Goal: Navigation & Orientation: Understand site structure

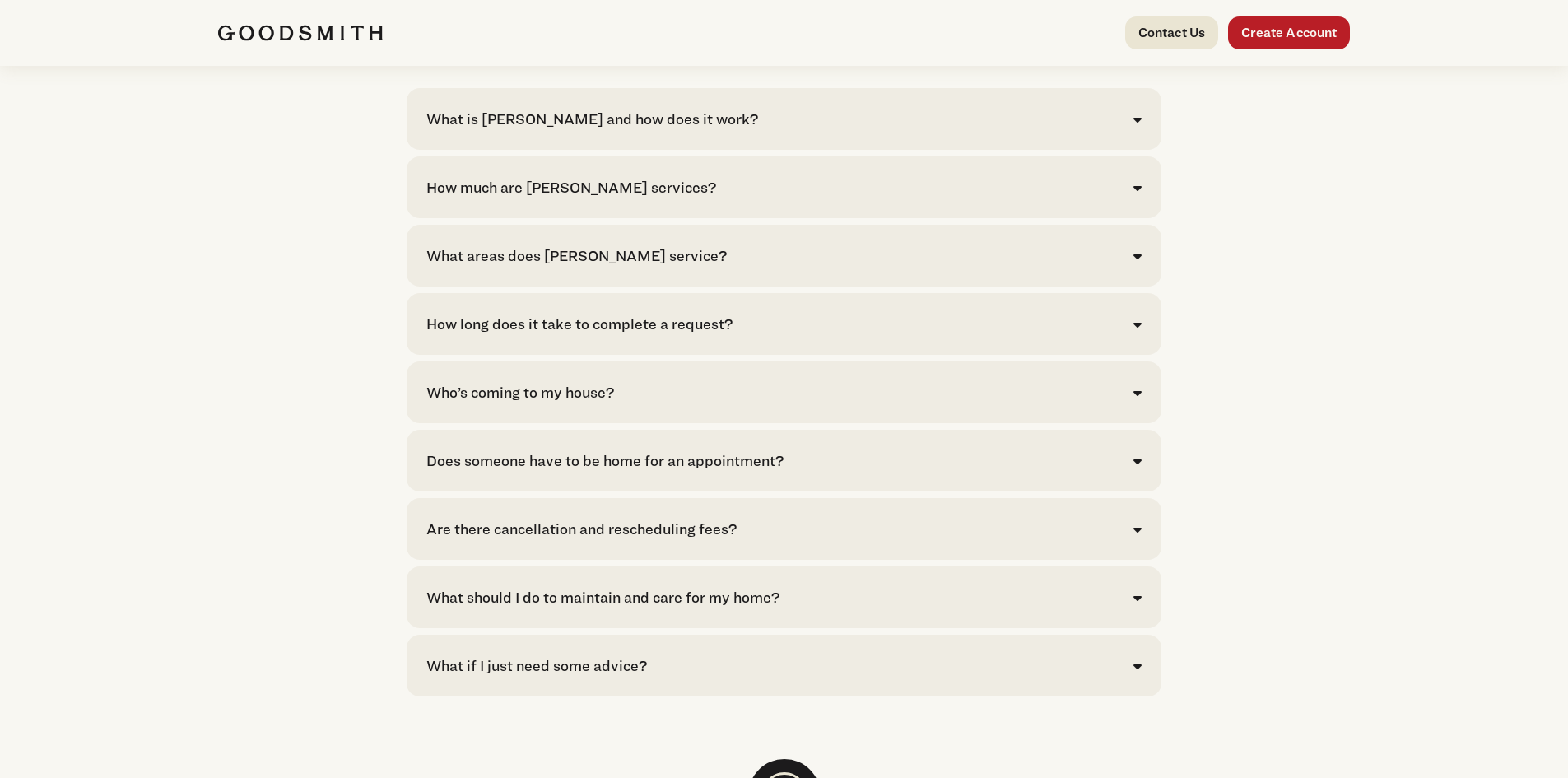
scroll to position [3726, 0]
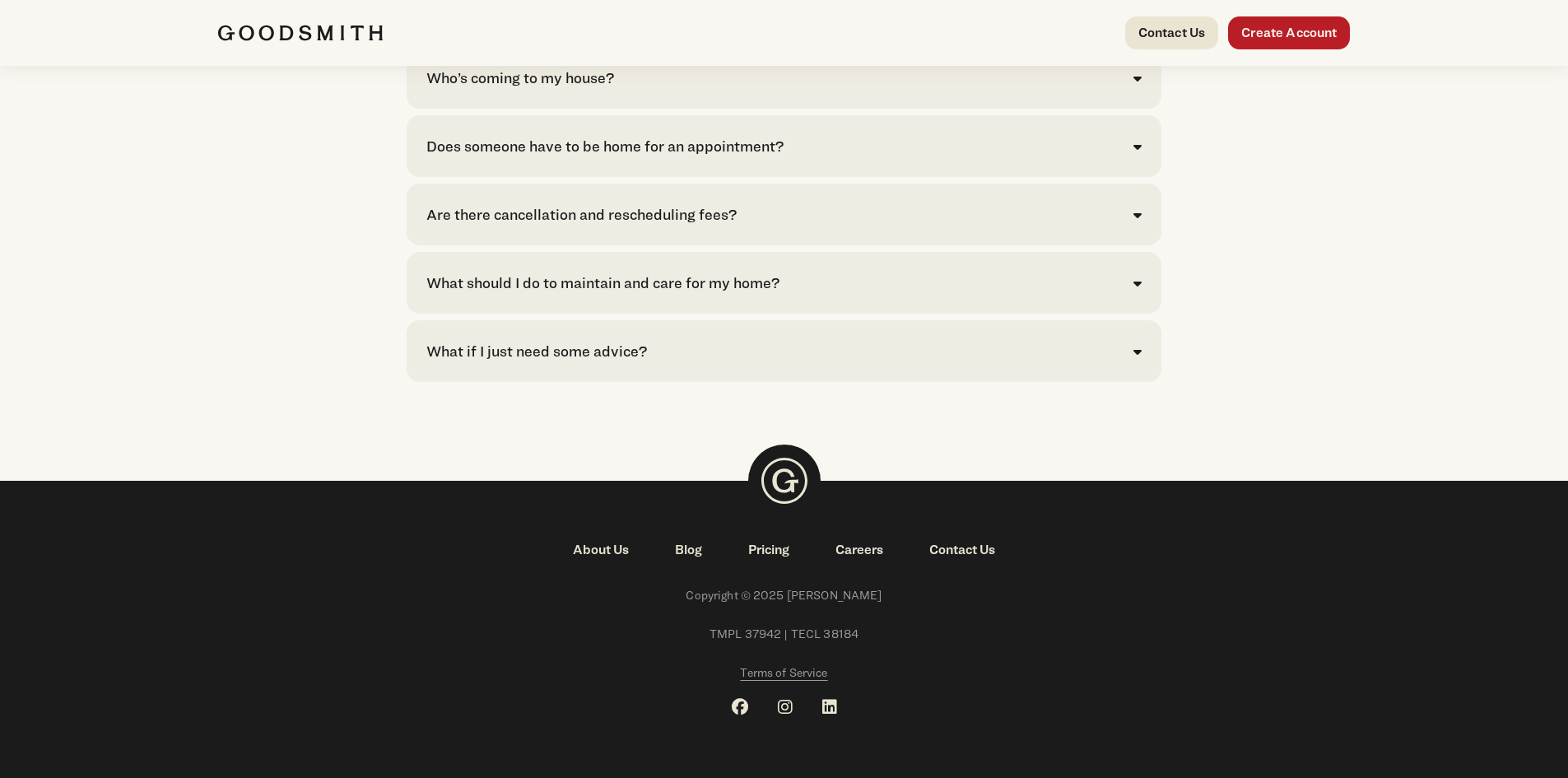
click at [866, 552] on link "Careers" at bounding box center [858, 550] width 94 height 20
click at [766, 551] on link "Pricing" at bounding box center [768, 550] width 87 height 20
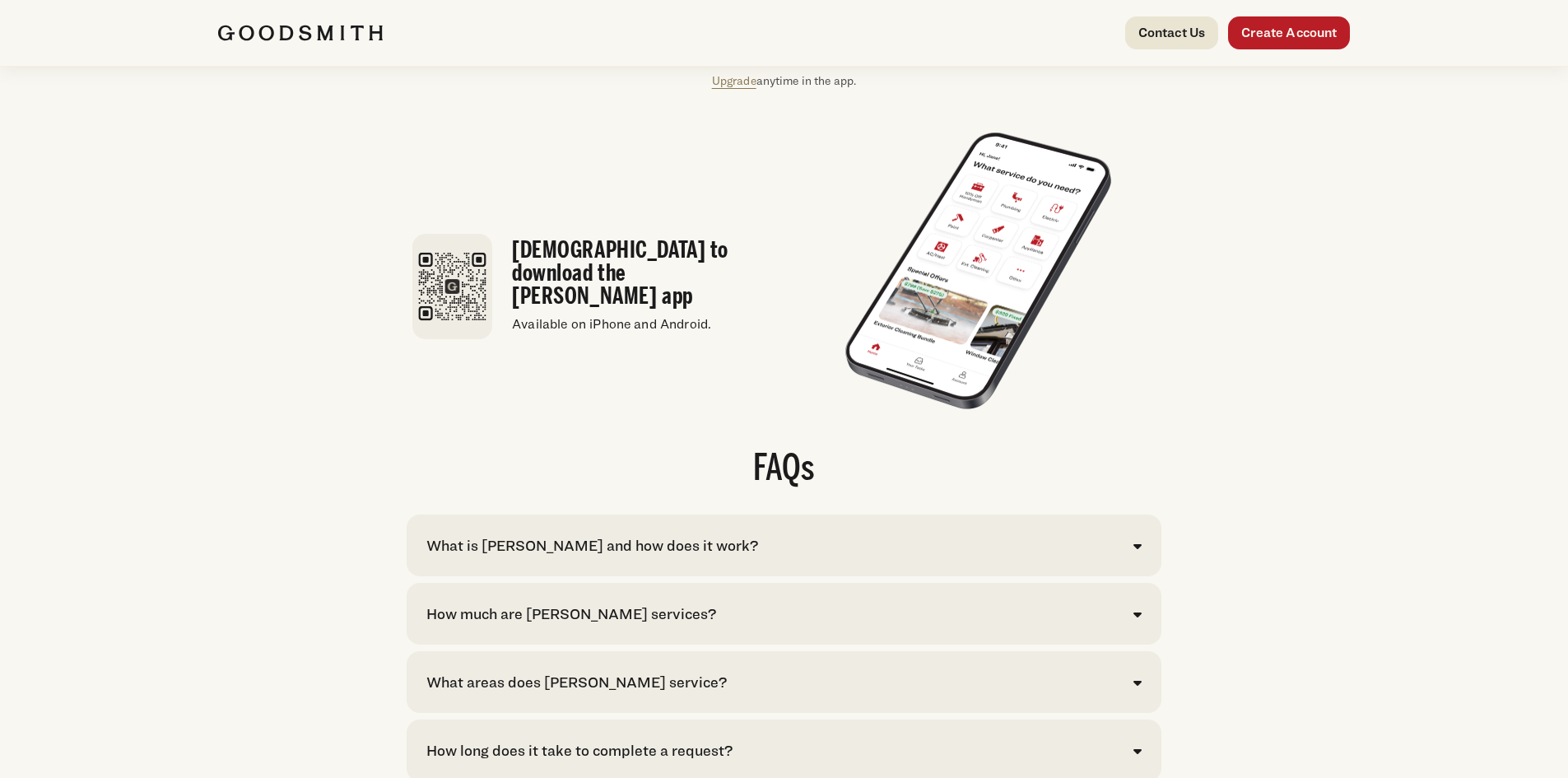
scroll to position [3726, 0]
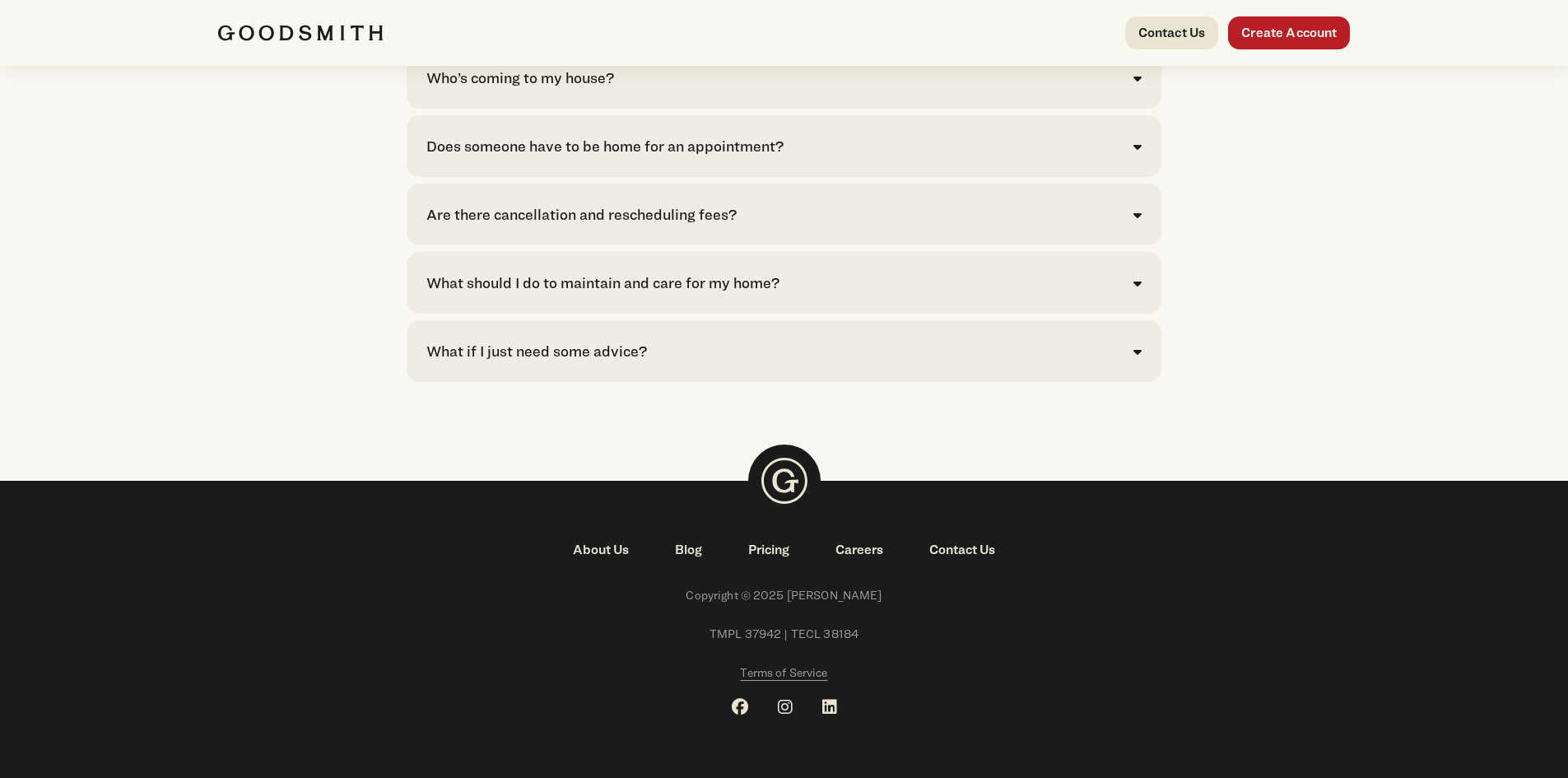
click at [778, 485] on img at bounding box center [784, 481] width 72 height 72
click at [593, 553] on link "About Us" at bounding box center [600, 550] width 102 height 20
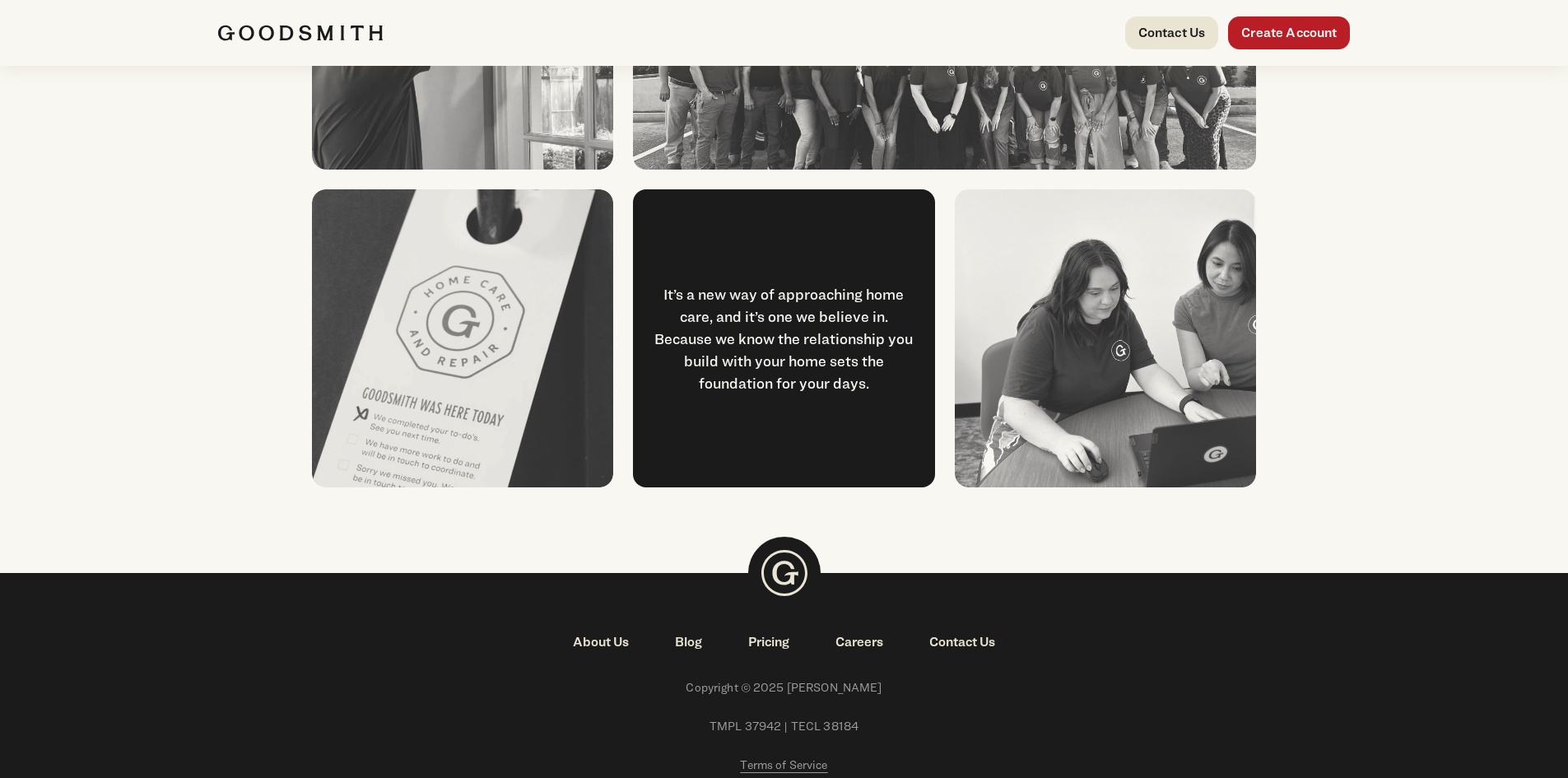
scroll to position [2115, 0]
